Goal: Find specific fact: Find specific fact

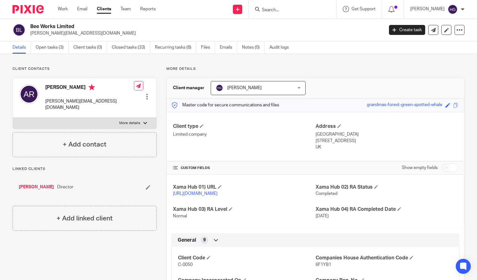
click at [307, 7] on input "Search" at bounding box center [289, 10] width 56 height 6
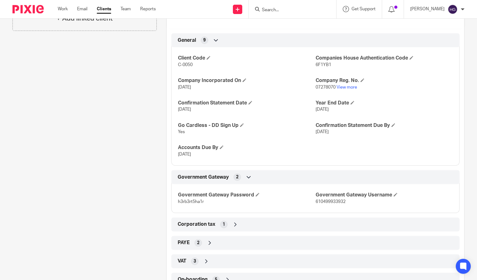
scroll to position [201, 0]
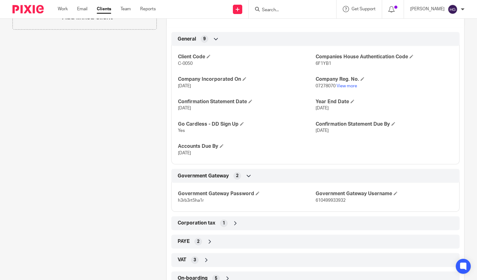
click at [335, 203] on span "610499933932" at bounding box center [331, 200] width 30 height 4
copy span "610499933932"
click at [183, 203] on span "h3rb3rt5ha1r" at bounding box center [191, 200] width 26 height 4
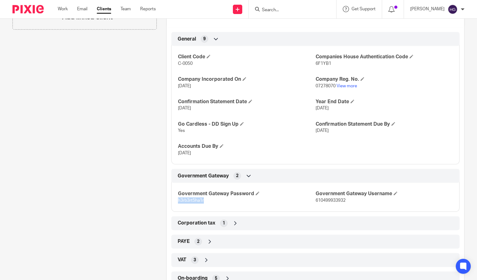
copy span "h3rb3rt5ha1r"
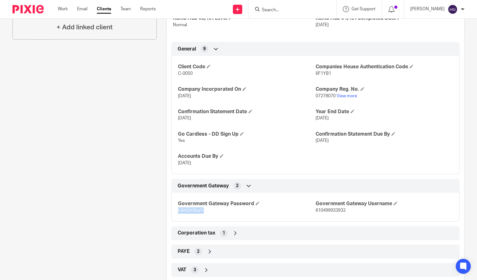
scroll to position [192, 0]
copy span "h3rb3rt5ha1r"
click at [319, 213] on span "610499933932" at bounding box center [331, 210] width 30 height 4
copy span "610499933932"
